Goal: Check status: Check status

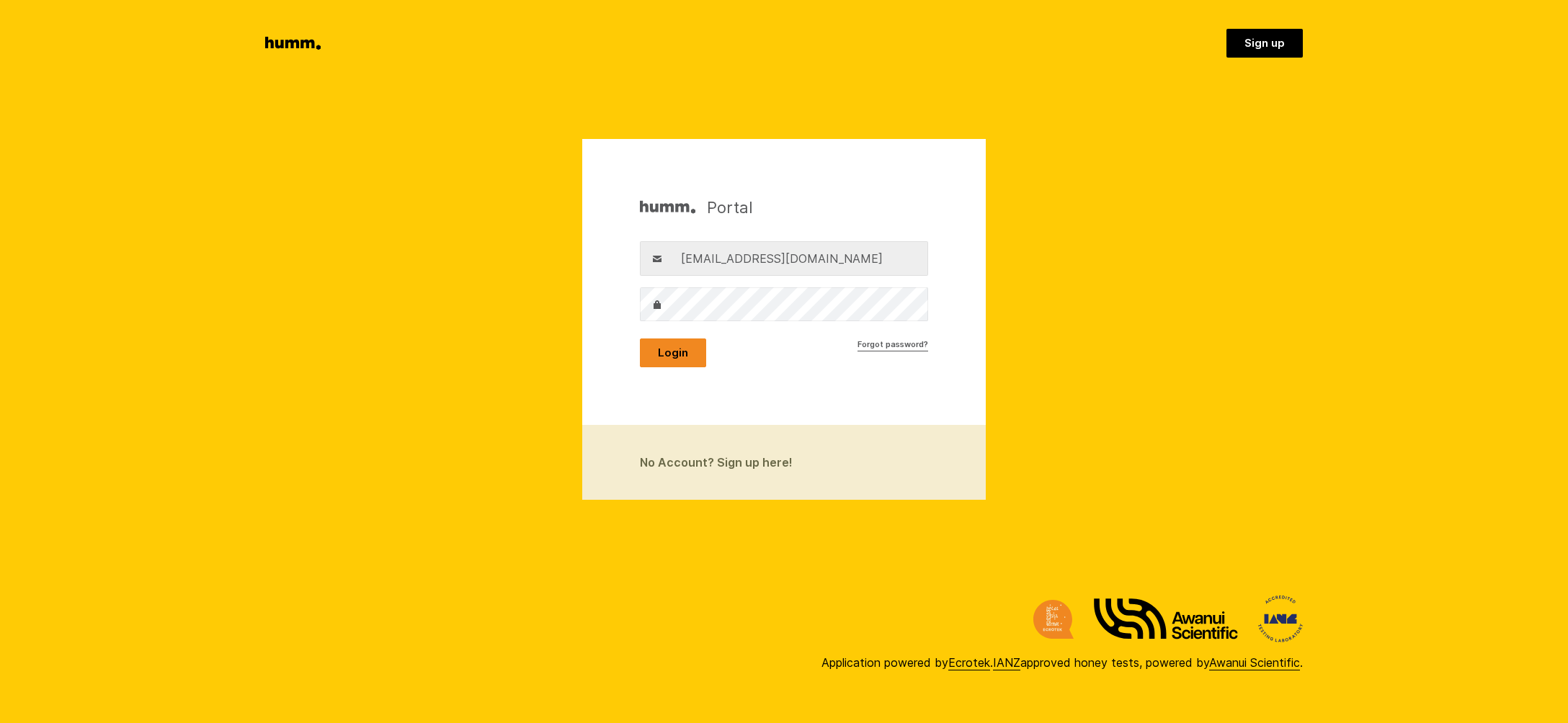
drag, startPoint x: 0, startPoint y: 0, endPoint x: 668, endPoint y: 351, distance: 754.6
click at [668, 351] on button "Login" at bounding box center [673, 352] width 66 height 29
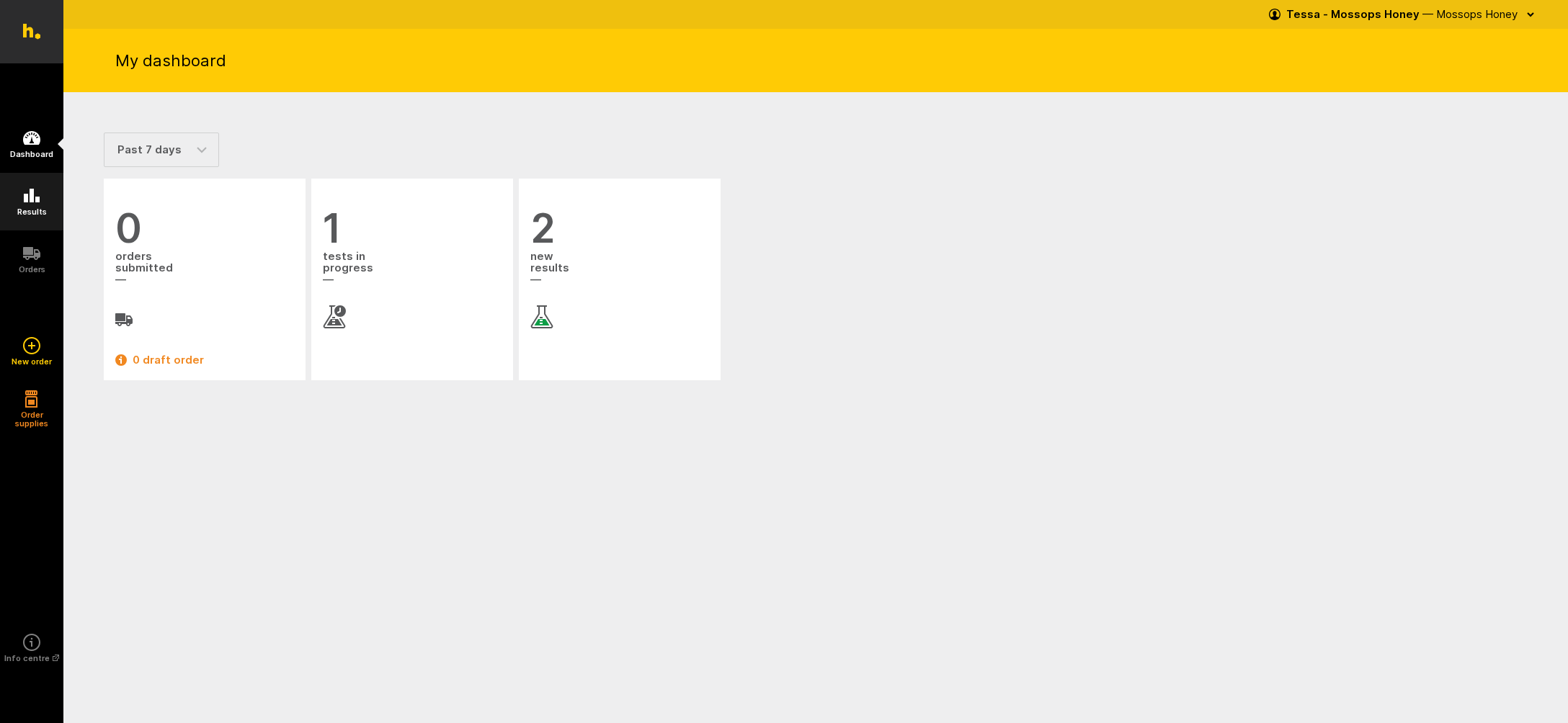
click at [31, 204] on icon at bounding box center [31, 195] width 17 height 17
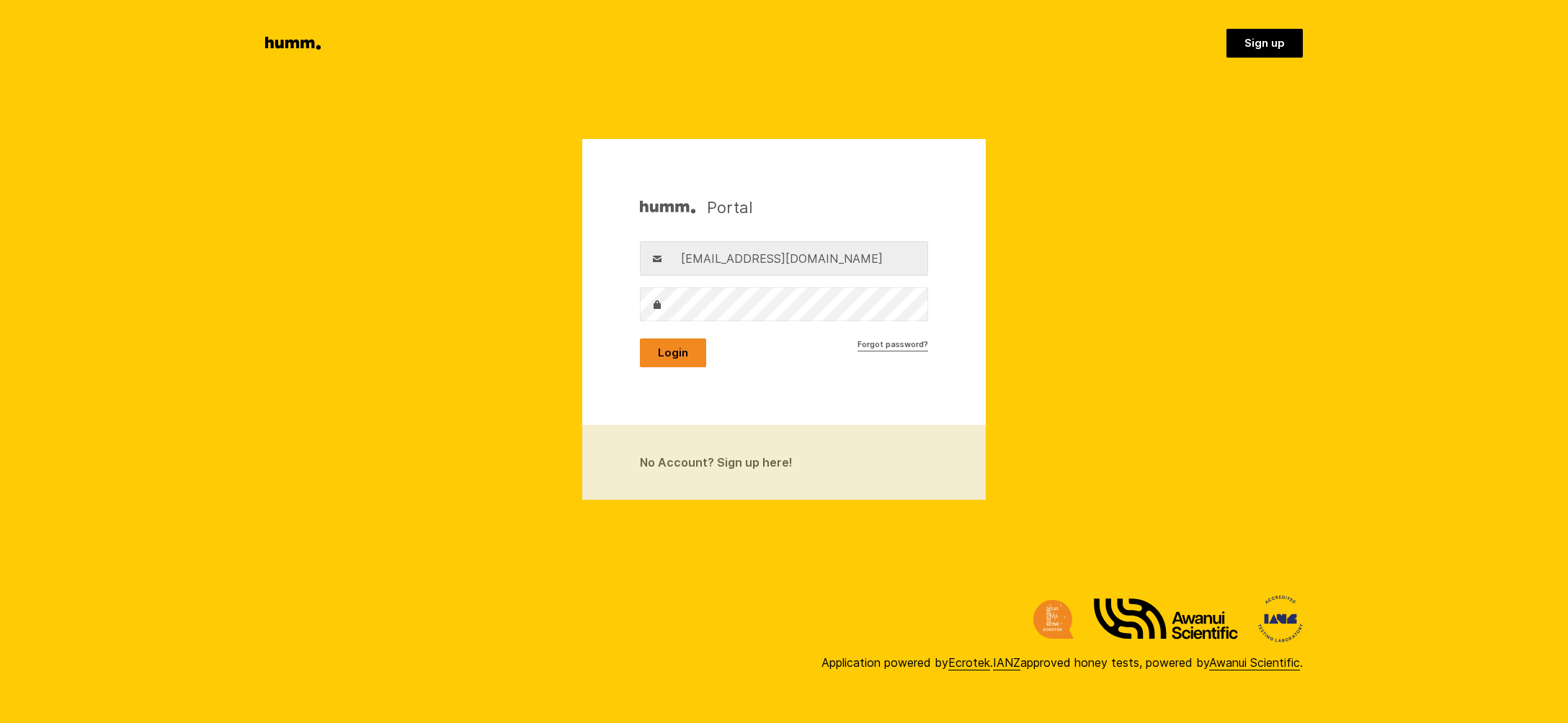
click at [672, 354] on button "Login" at bounding box center [673, 352] width 66 height 29
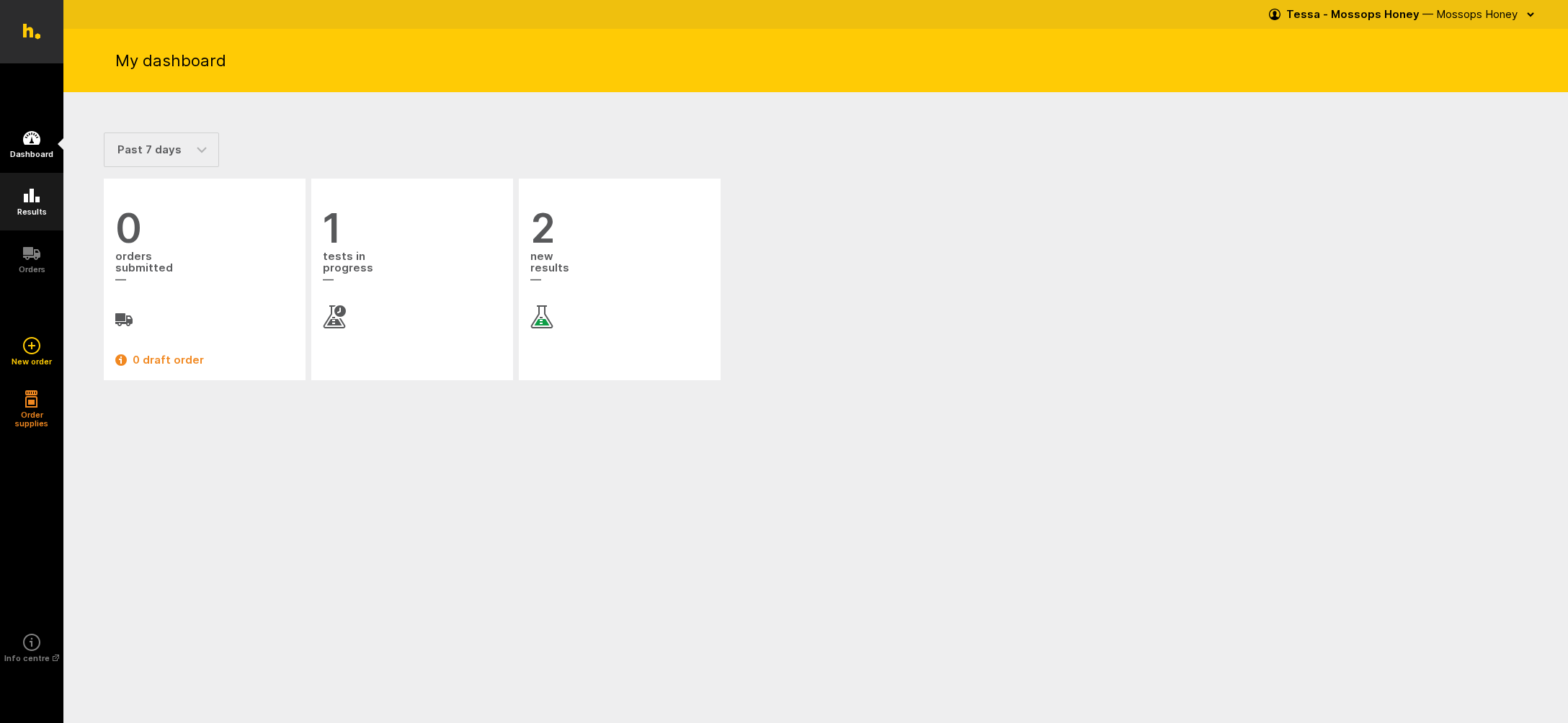
click at [38, 198] on icon at bounding box center [31, 195] width 16 height 13
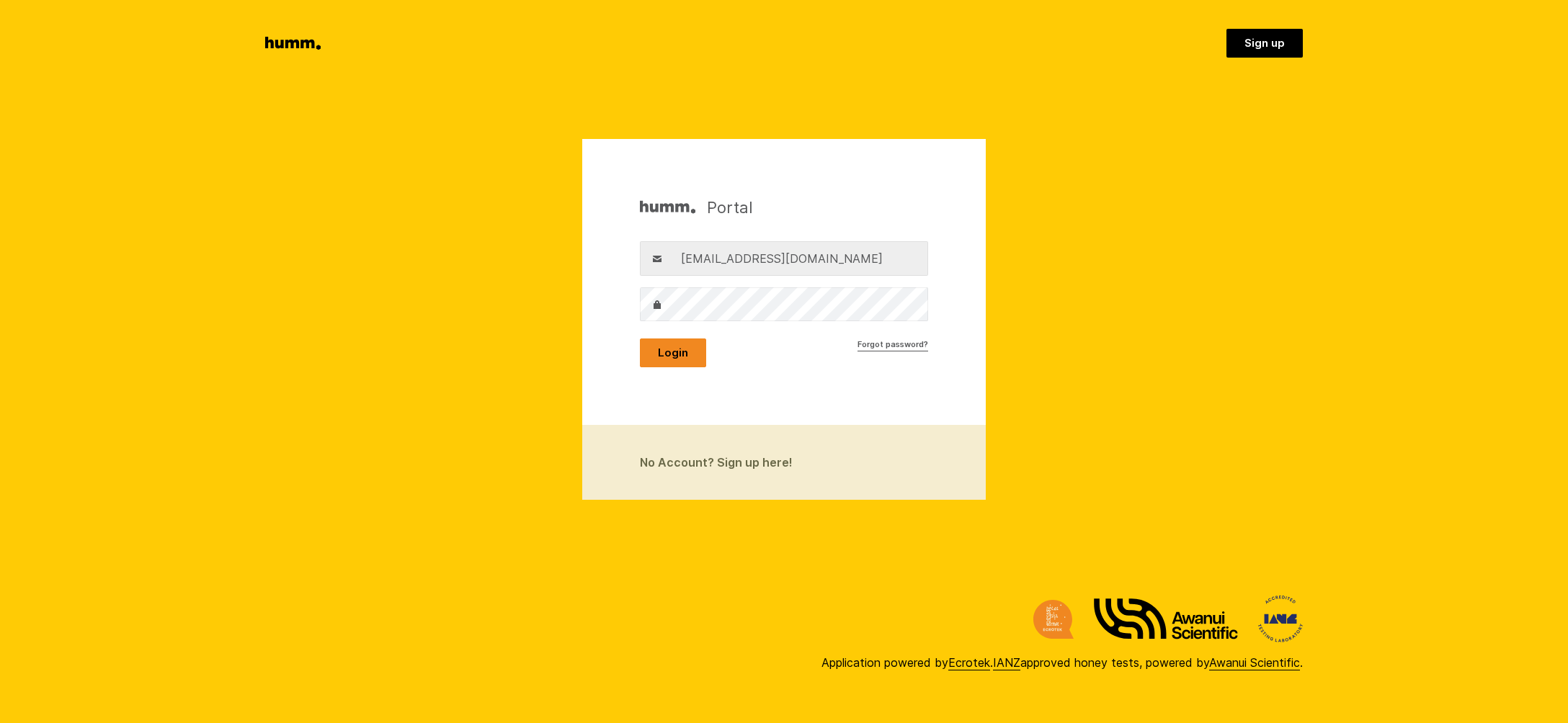
click at [668, 353] on button "Login" at bounding box center [673, 352] width 66 height 29
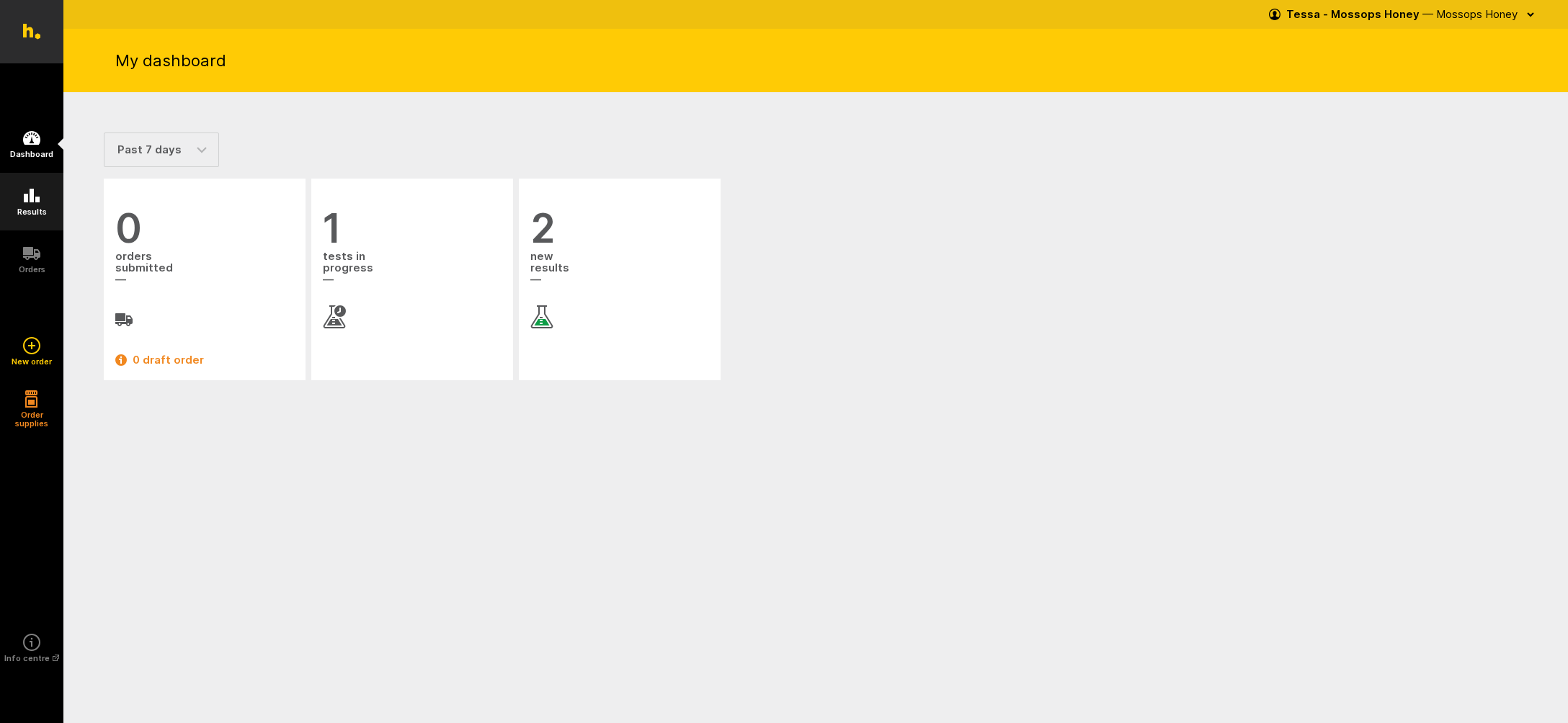
click at [33, 202] on icon at bounding box center [31, 195] width 16 height 13
